Goal: Navigation & Orientation: Understand site structure

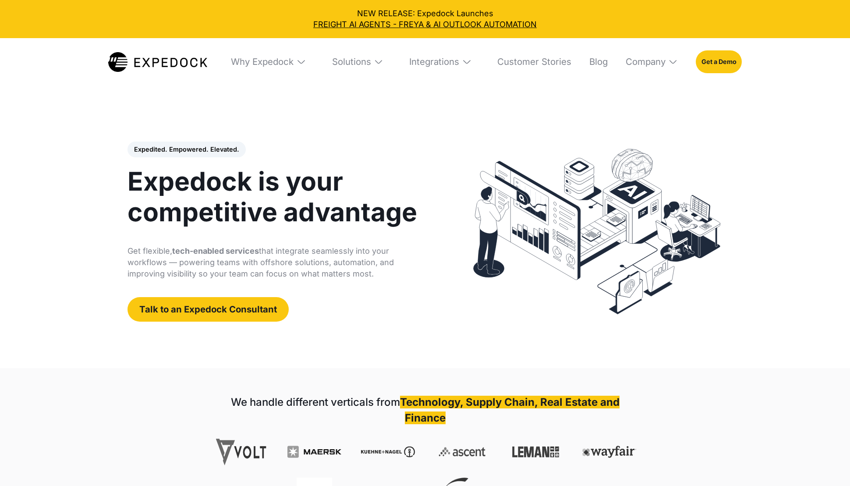
select select
click at [257, 67] on div "Why Expedock" at bounding box center [262, 61] width 63 height 11
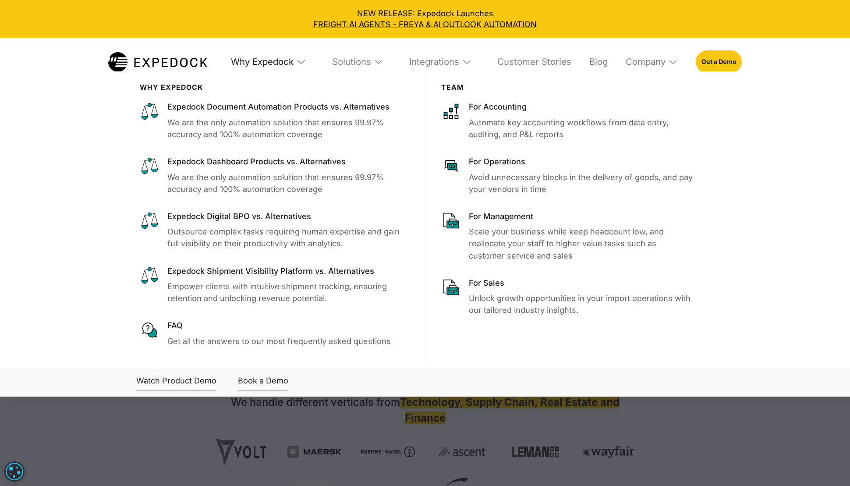
click at [257, 67] on div "Why Expedock" at bounding box center [262, 61] width 63 height 11
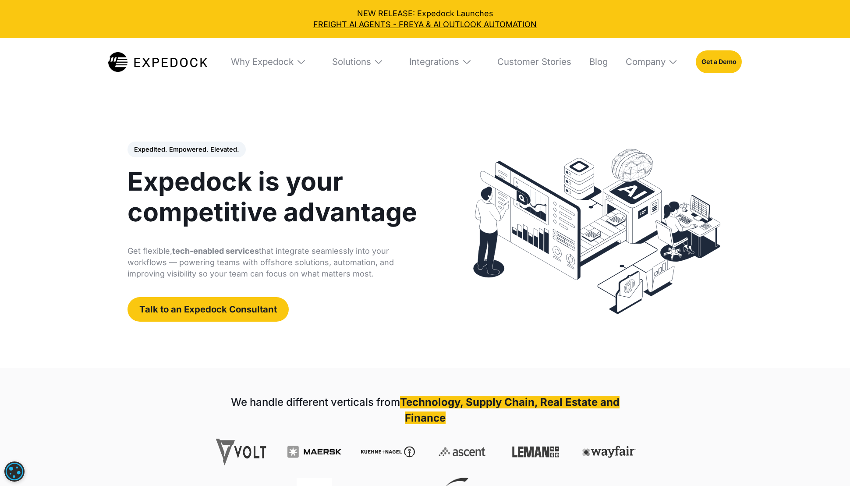
click at [345, 55] on div "Solutions" at bounding box center [358, 62] width 68 height 48
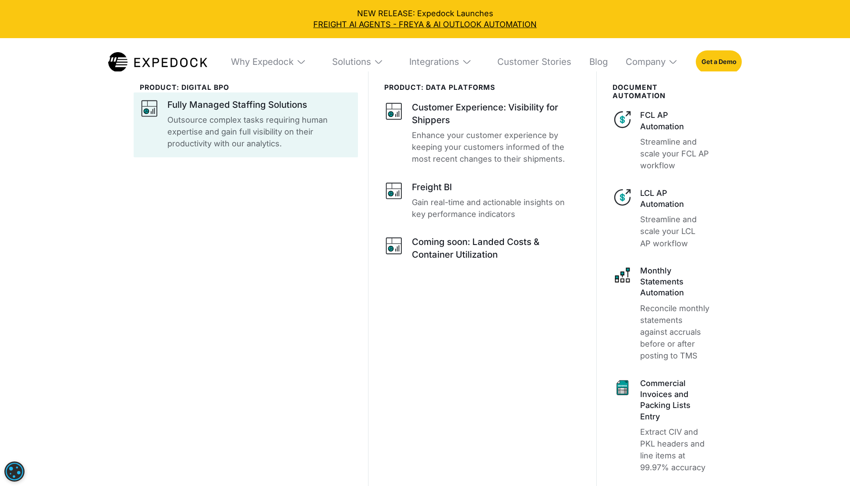
click at [215, 129] on p "Outsource complex tasks requiring human expertise and gain full visibility on t…" at bounding box center [259, 132] width 185 height 36
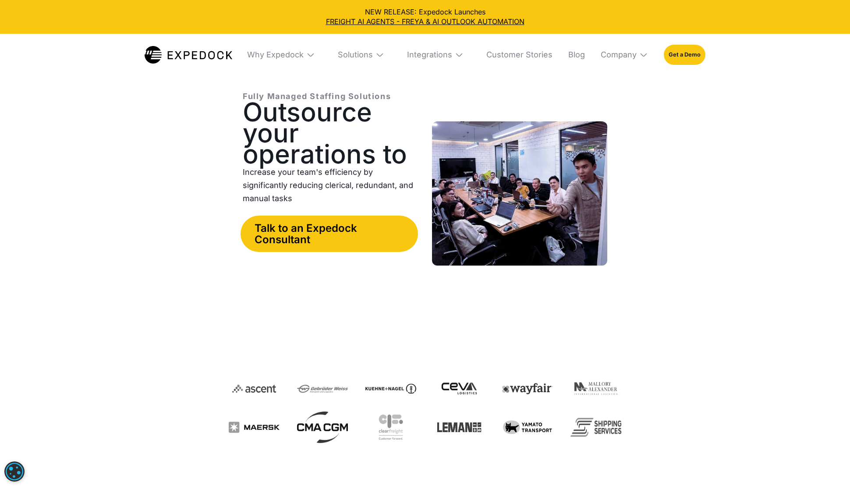
select select
click at [190, 53] on img at bounding box center [189, 55] width 88 height 18
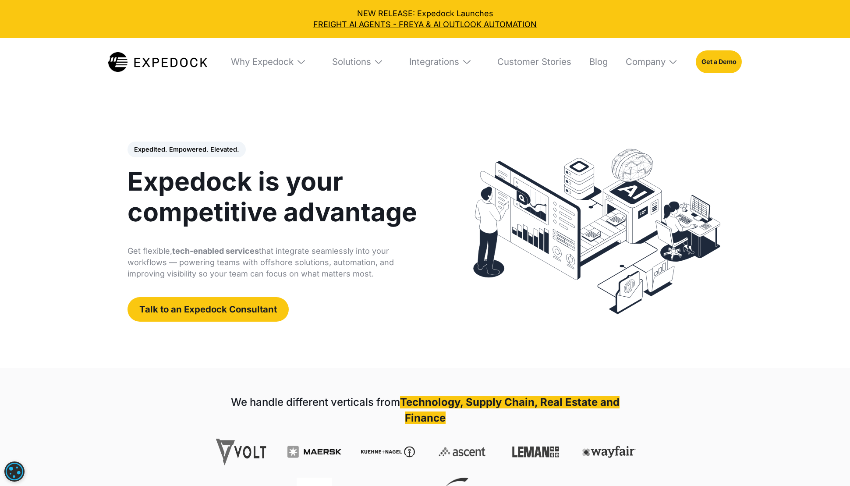
select select
click at [335, 68] on div "Solutions" at bounding box center [358, 62] width 68 height 48
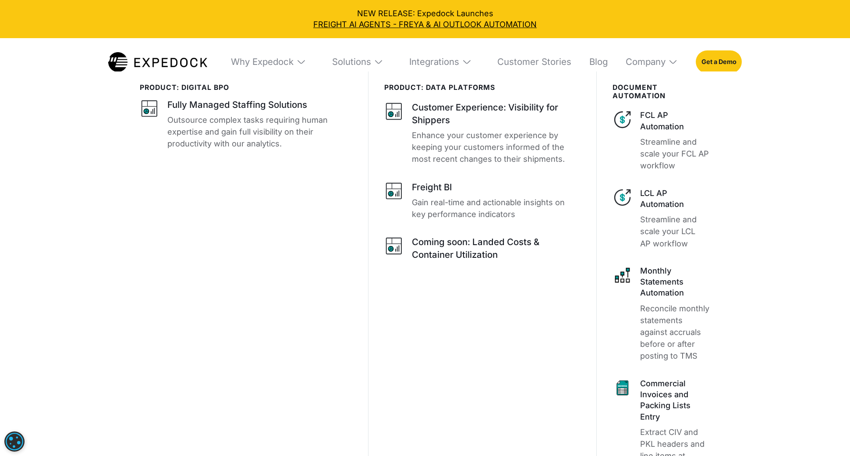
click at [125, 65] on img at bounding box center [157, 62] width 99 height 20
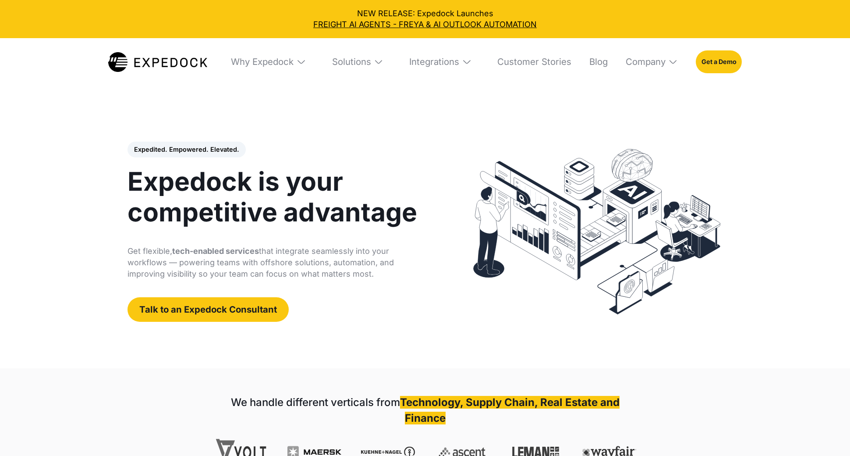
select select
click at [267, 57] on div "Why Expedock" at bounding box center [262, 61] width 63 height 11
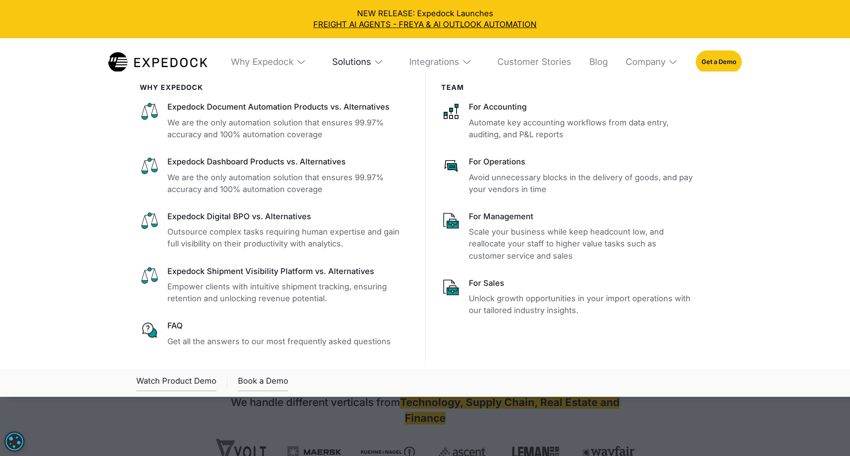
click at [361, 62] on div "Solutions" at bounding box center [351, 61] width 39 height 11
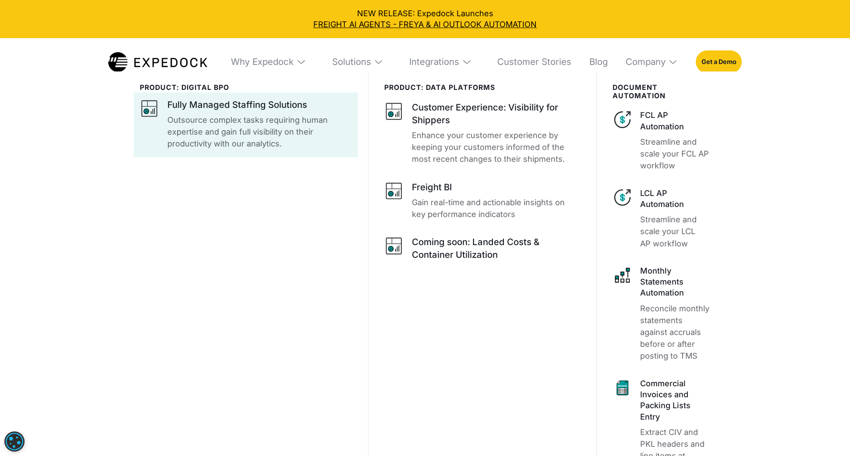
click at [246, 127] on p "Outsource complex tasks requiring human expertise and gain full visibility on t…" at bounding box center [259, 132] width 185 height 36
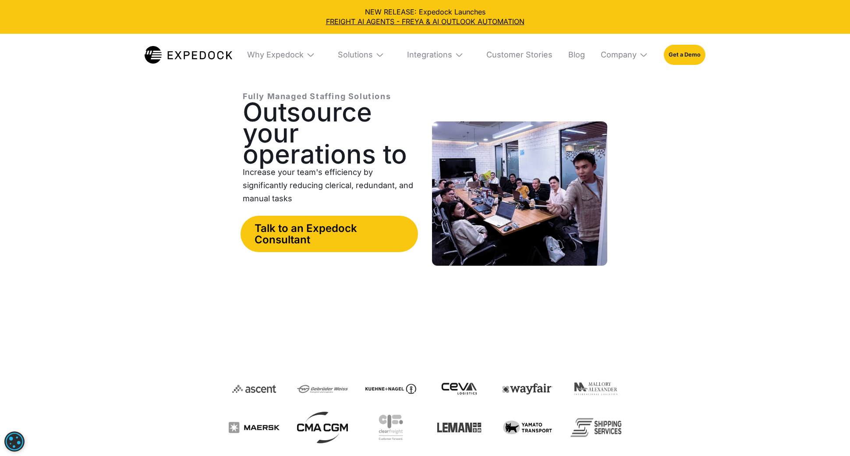
select select
click at [348, 56] on div "Solutions" at bounding box center [355, 55] width 35 height 10
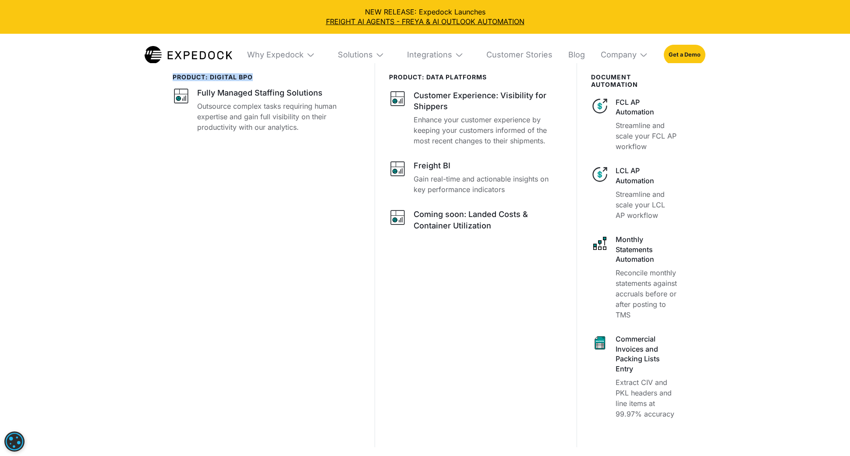
drag, startPoint x: 174, startPoint y: 78, endPoint x: 253, endPoint y: 76, distance: 79.4
click at [253, 76] on div "product: digital bpo" at bounding box center [267, 77] width 188 height 7
click at [215, 62] on img at bounding box center [189, 55] width 88 height 18
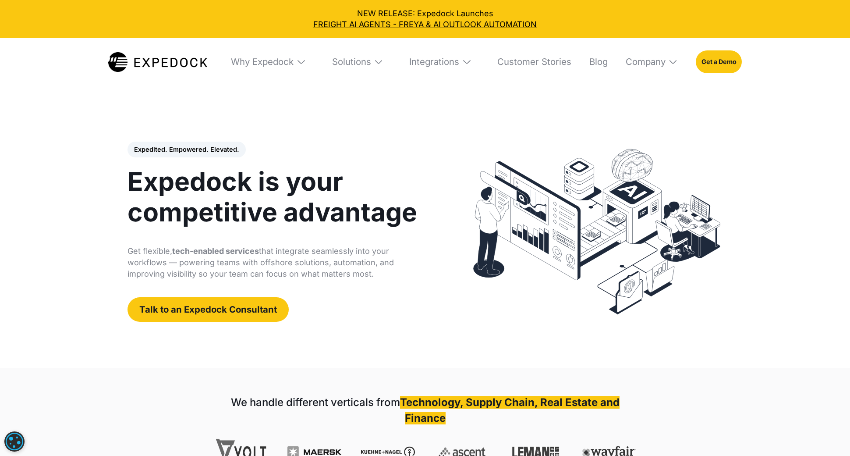
select select
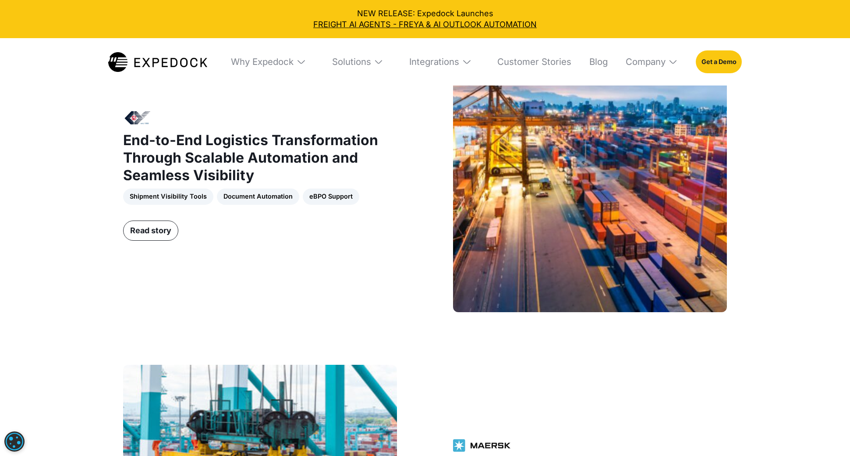
scroll to position [1056, 0]
click at [167, 56] on img at bounding box center [157, 62] width 99 height 20
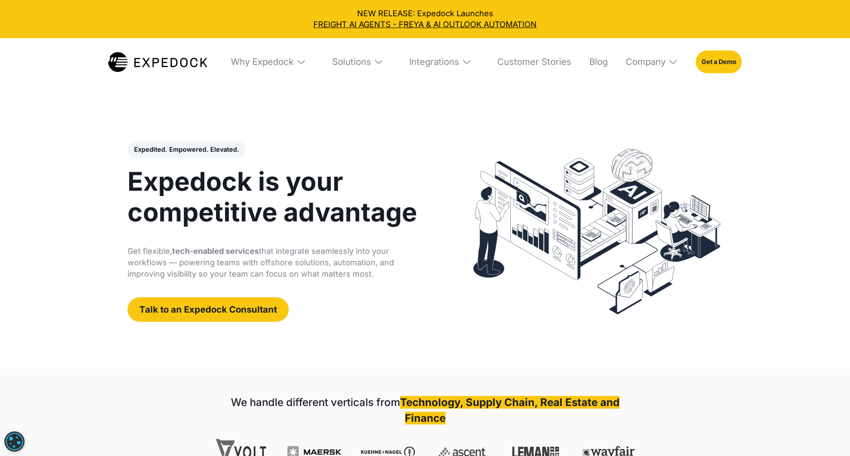
select select
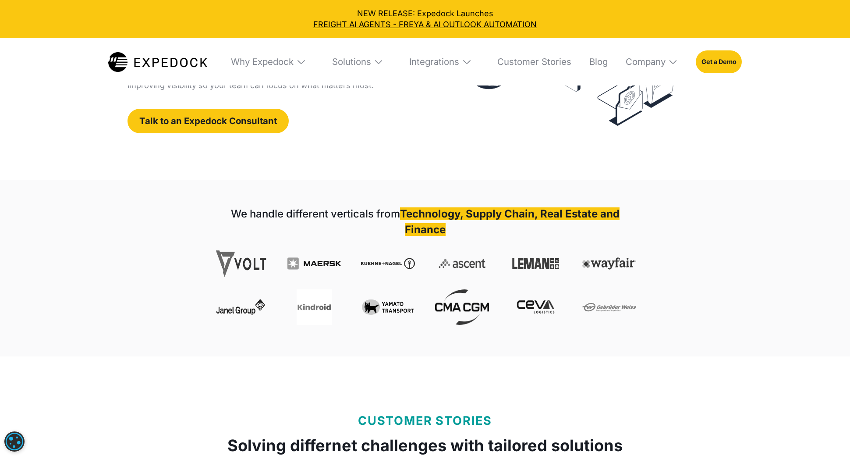
scroll to position [189, 0]
click at [645, 65] on div "Company" at bounding box center [646, 61] width 40 height 11
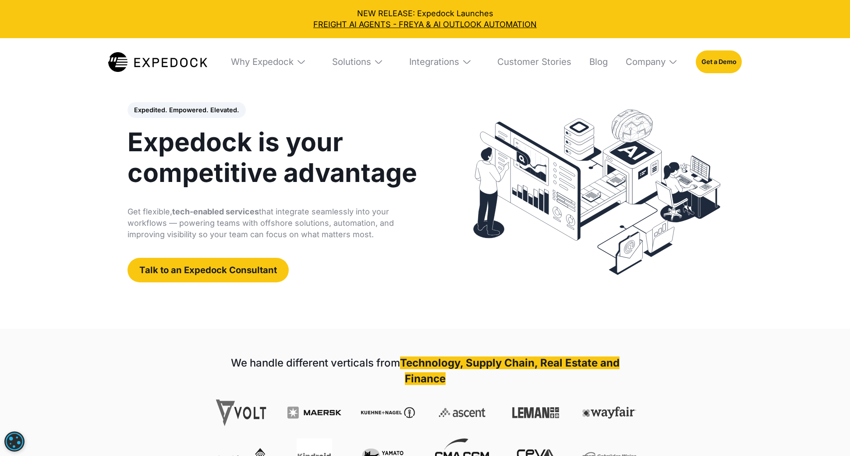
scroll to position [39, 0]
click at [649, 63] on div "Company" at bounding box center [646, 61] width 40 height 11
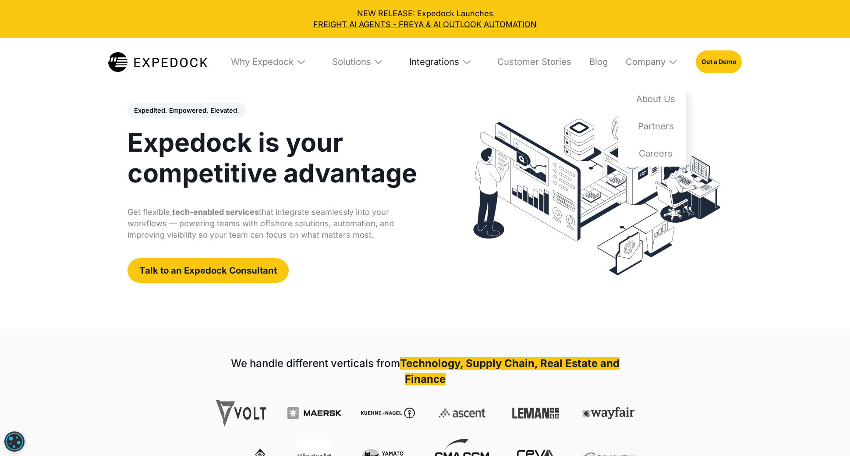
click at [456, 62] on div "Integrations" at bounding box center [434, 61] width 50 height 11
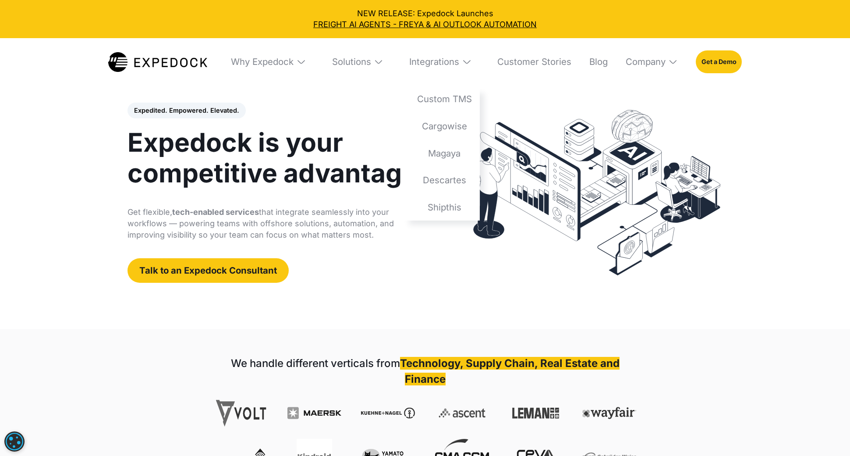
click at [182, 71] on img at bounding box center [157, 62] width 99 height 20
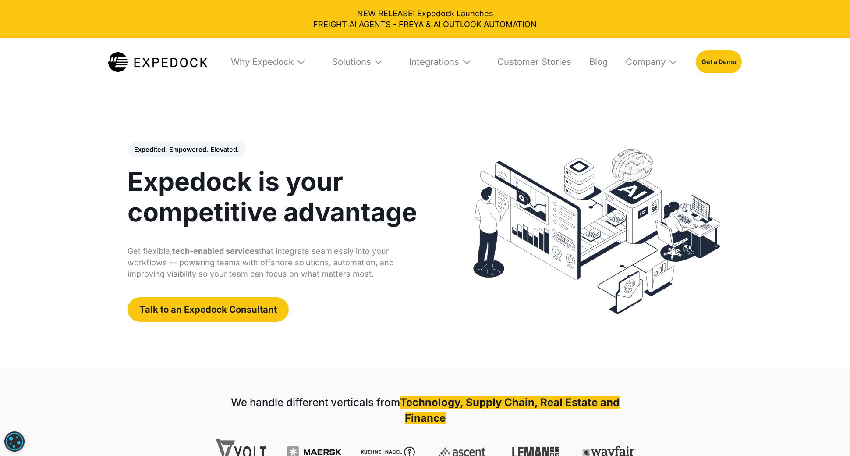
select select
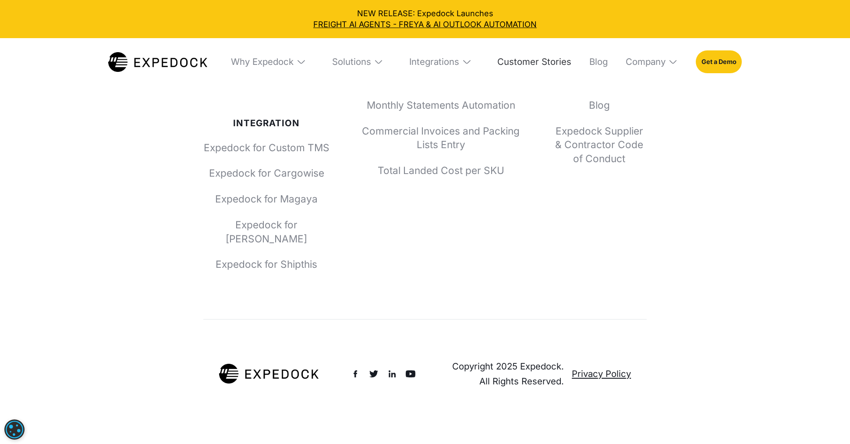
scroll to position [4180, 0]
